Goal: Communication & Community: Answer question/provide support

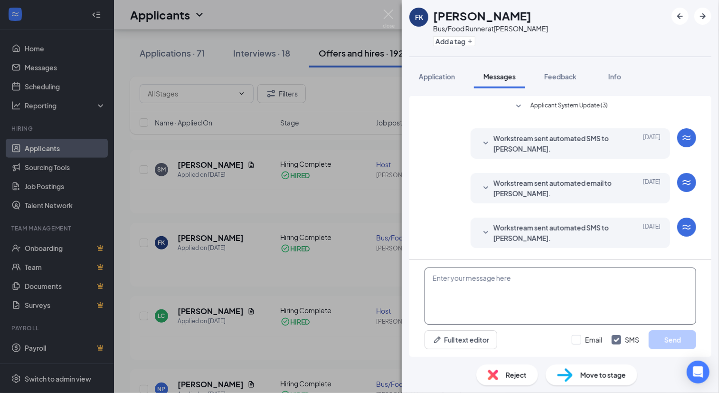
scroll to position [104, 0]
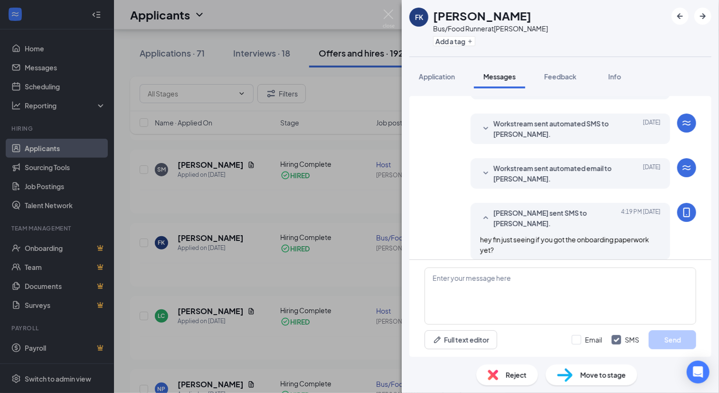
click at [587, 37] on div "FK [PERSON_NAME] Bus/Food Runner at [PERSON_NAME] Add a tag" at bounding box center [560, 28] width 317 height 57
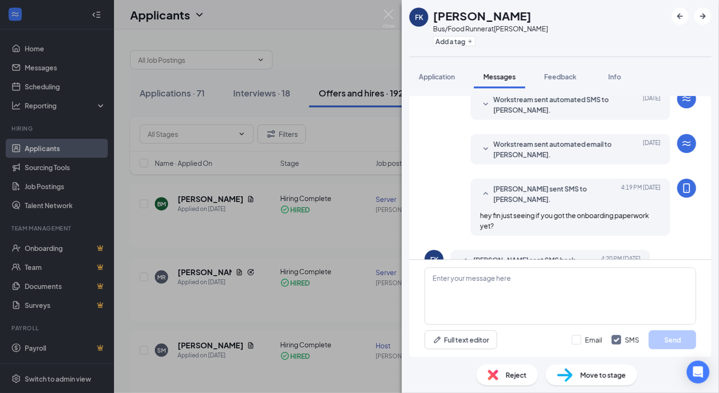
scroll to position [166, 0]
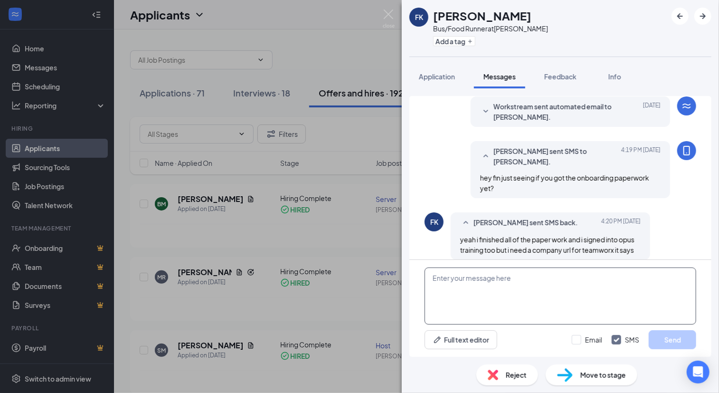
click at [573, 286] on textarea at bounding box center [561, 295] width 272 height 57
type textarea "yes the url for teamworx is bgrht"
click at [695, 336] on button "Send" at bounding box center [672, 339] width 47 height 19
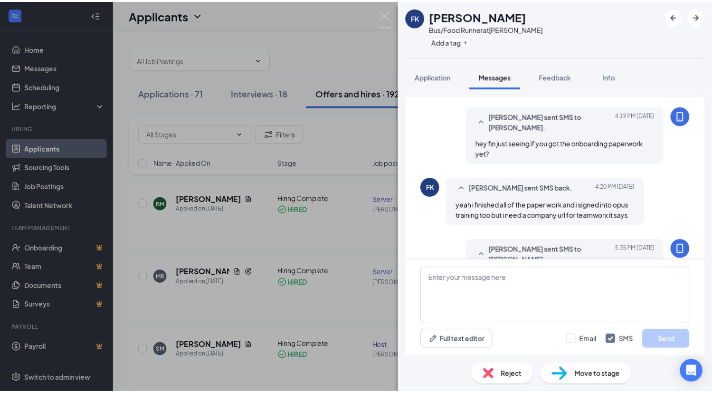
scroll to position [217, 0]
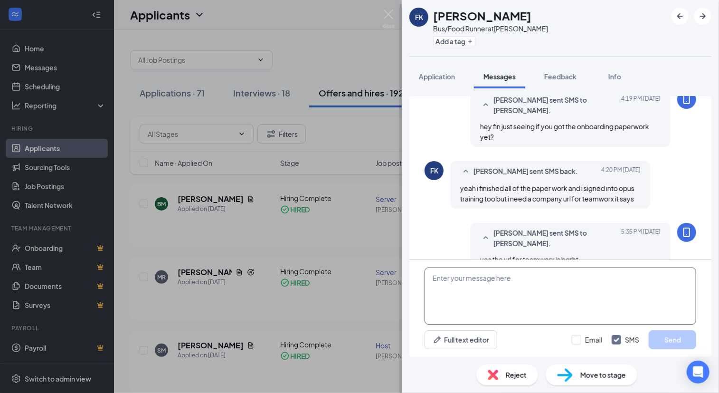
click at [475, 307] on textarea at bounding box center [561, 295] width 272 height 57
click at [342, 268] on div "FK [PERSON_NAME] Bus/Food Runner at [PERSON_NAME] Add a tag Application Message…" at bounding box center [359, 196] width 719 height 393
